Goal: Find specific page/section: Find specific page/section

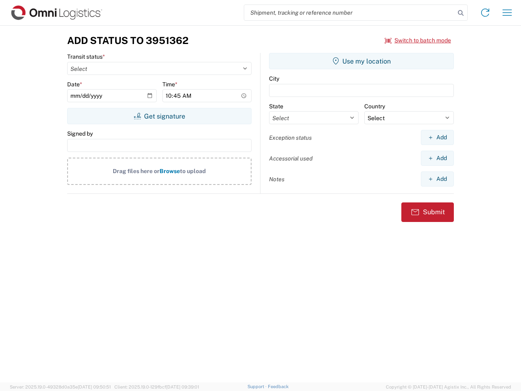
click at [350, 13] on input "search" at bounding box center [349, 12] width 211 height 15
click at [461, 13] on icon at bounding box center [460, 12] width 11 height 11
click at [486, 13] on icon at bounding box center [485, 12] width 13 height 13
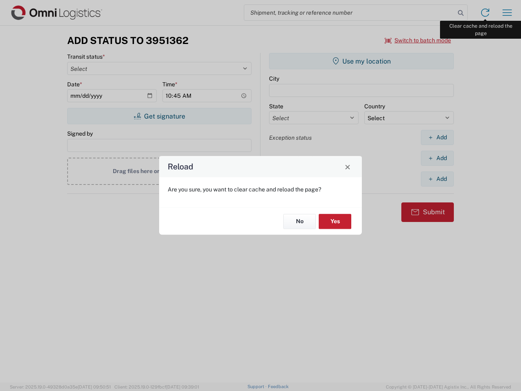
click at [508, 13] on div "Reload Are you sure, you want to clear cache and reload the page? No Yes" at bounding box center [260, 195] width 521 height 391
click at [418, 40] on div "Reload Are you sure, you want to clear cache and reload the page? No Yes" at bounding box center [260, 195] width 521 height 391
click at [159, 116] on div "Reload Are you sure, you want to clear cache and reload the page? No Yes" at bounding box center [260, 195] width 521 height 391
click at [362, 61] on div "Reload Are you sure, you want to clear cache and reload the page? No Yes" at bounding box center [260, 195] width 521 height 391
click at [437, 137] on div "Reload Are you sure, you want to clear cache and reload the page? No Yes" at bounding box center [260, 195] width 521 height 391
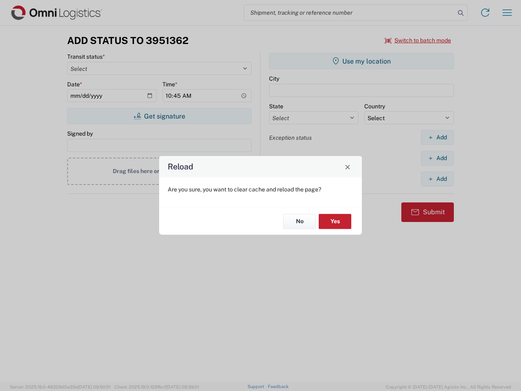
click at [437, 158] on div "Reload Are you sure, you want to clear cache and reload the page? No Yes" at bounding box center [260, 195] width 521 height 391
click at [437, 179] on div "Reload Are you sure, you want to clear cache and reload the page? No Yes" at bounding box center [260, 195] width 521 height 391
